Goal: Task Accomplishment & Management: Complete application form

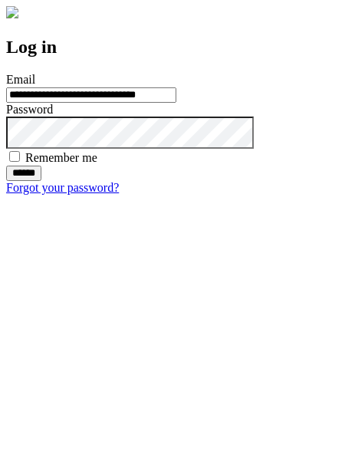
type input "**********"
click at [41, 181] on input "******" at bounding box center [23, 172] width 35 height 15
